Goal: Transaction & Acquisition: Obtain resource

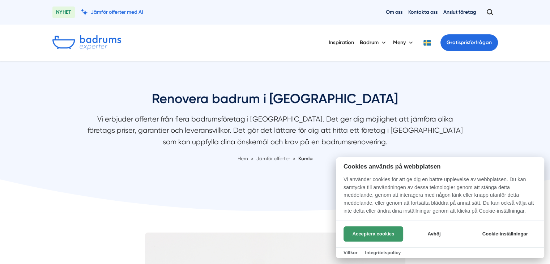
click at [382, 229] on button "Acceptera cookies" at bounding box center [374, 234] width 60 height 15
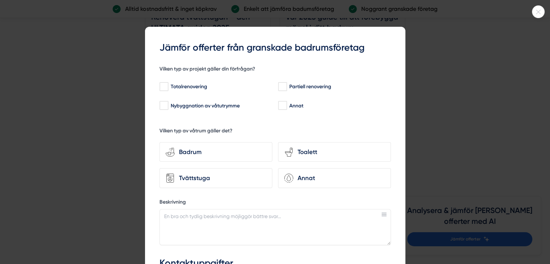
scroll to position [2500, 0]
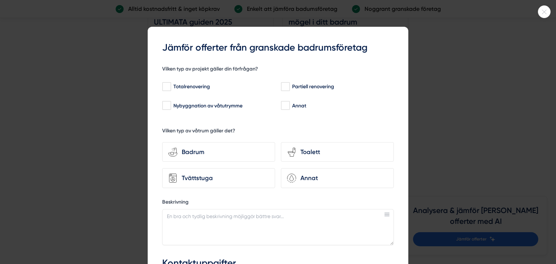
drag, startPoint x: 553, startPoint y: 10, endPoint x: 478, endPoint y: 109, distance: 123.6
click at [530, 123] on html "NYHET Jämför offerter med AI Om oss Kontakta oss Anslut företag Inspiration Bad…" at bounding box center [278, 268] width 556 height 5537
click at [199, 150] on div "Badrum" at bounding box center [223, 152] width 92 height 10
click at [0, 0] on input "bathroom-tub-towel Badrum" at bounding box center [0, 0] width 0 height 0
click at [546, 12] on icon at bounding box center [544, 12] width 12 height 4
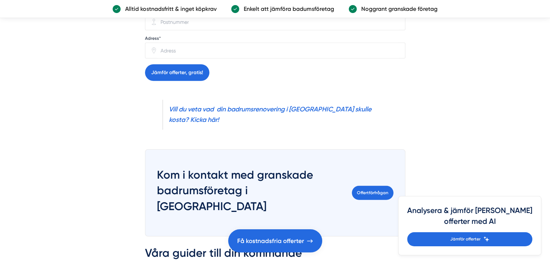
scroll to position [1977, 0]
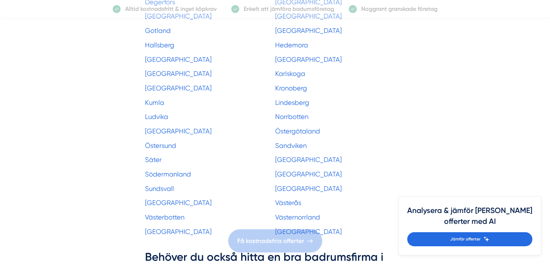
scroll to position [1614, 0]
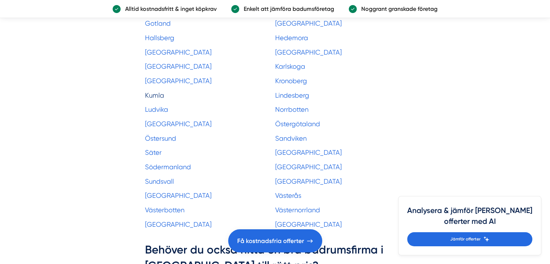
click at [156, 92] on link "Kumla" at bounding box center [154, 96] width 19 height 8
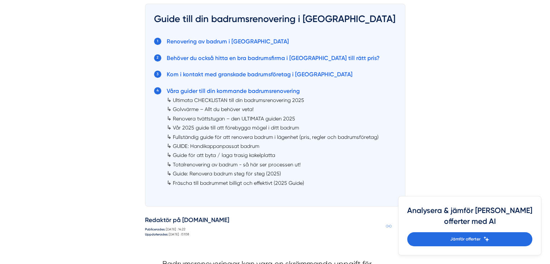
scroll to position [618, 0]
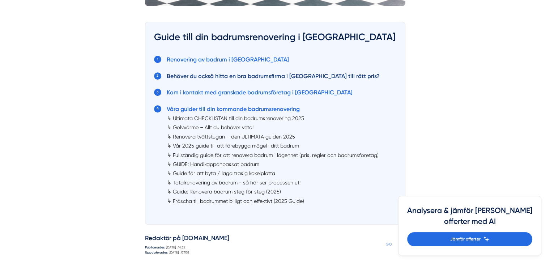
click at [324, 76] on link "Behöver du också hitta en bra badrumsfirma i Kumla till rätt pris?" at bounding box center [273, 76] width 213 height 7
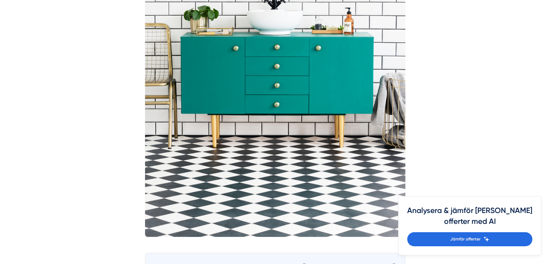
scroll to position [156, 0]
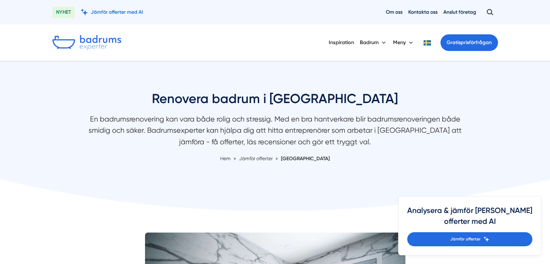
click at [273, 160] on span "Jämför offerter" at bounding box center [256, 159] width 34 height 6
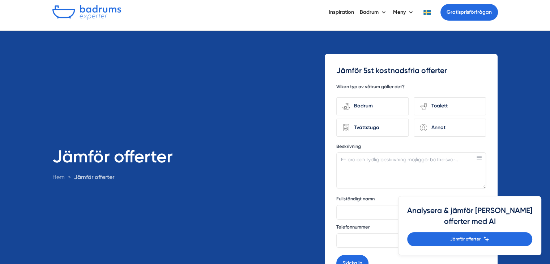
scroll to position [37, 0]
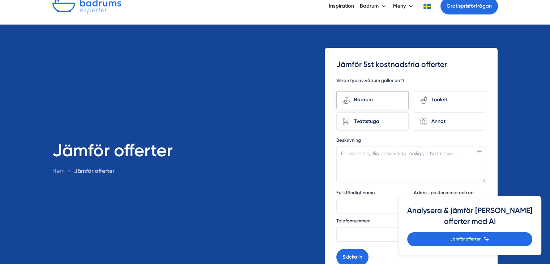
click at [356, 106] on div "bathroom-tub-towel Badrum" at bounding box center [373, 100] width 72 height 18
click at [0, 0] on input "bathroom-tub-towel Badrum" at bounding box center [0, 0] width 0 height 0
click at [362, 120] on div "Tvättstuga" at bounding box center [376, 122] width 53 height 10
click at [0, 0] on input "Tvättstuga" at bounding box center [0, 0] width 0 height 0
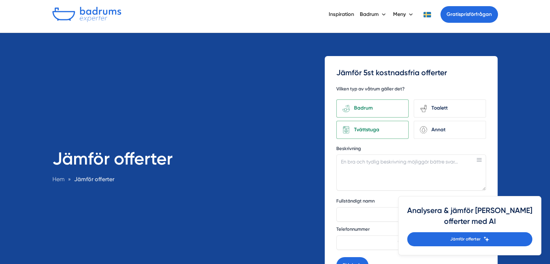
scroll to position [0, 0]
